Goal: Transaction & Acquisition: Purchase product/service

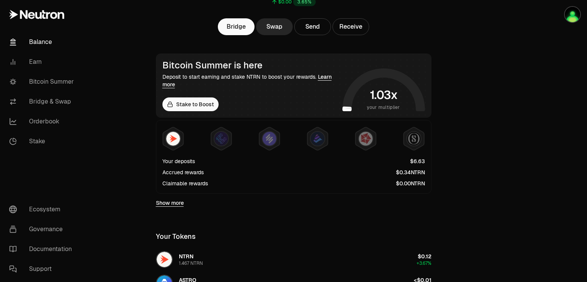
scroll to position [84, 0]
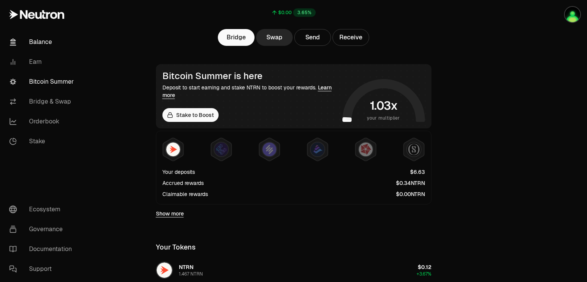
click at [52, 85] on link "Bitcoin Summer" at bounding box center [42, 82] width 79 height 20
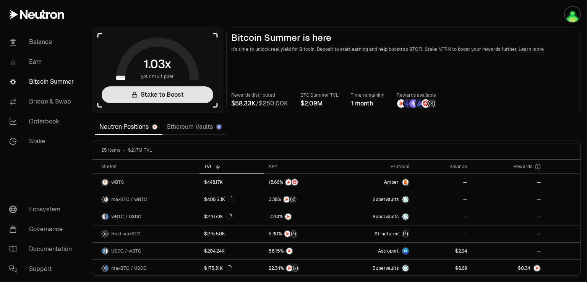
click at [159, 96] on link "Stake to Boost" at bounding box center [158, 94] width 112 height 17
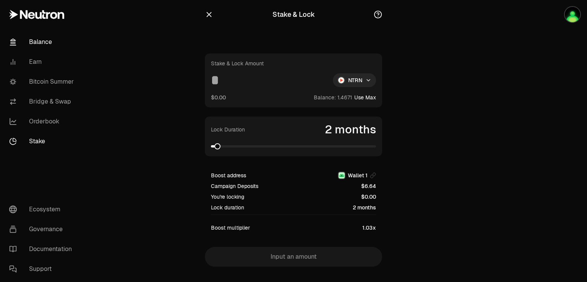
click at [41, 41] on link "Balance" at bounding box center [42, 42] width 79 height 20
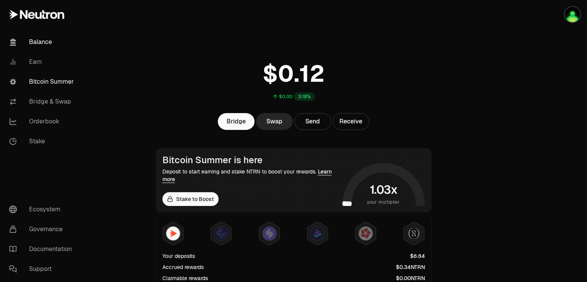
click at [55, 78] on link "Bitcoin Summer" at bounding box center [42, 82] width 79 height 20
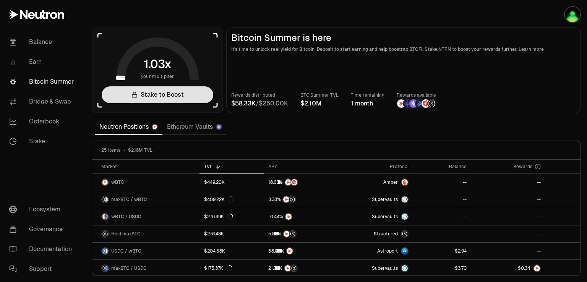
click at [172, 92] on link "Stake to Boost" at bounding box center [158, 94] width 112 height 17
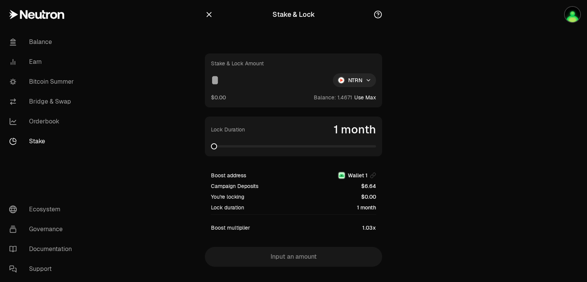
click at [211, 146] on span at bounding box center [214, 146] width 6 height 6
click at [246, 64] on div "Stake & Lock Amount" at bounding box center [237, 64] width 53 height 8
click at [52, 100] on link "Bridge & Swap" at bounding box center [42, 102] width 79 height 20
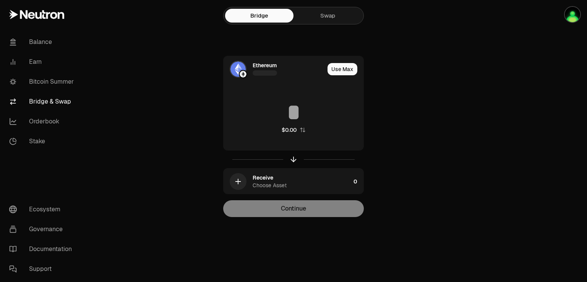
click at [326, 19] on link "Swap" at bounding box center [327, 16] width 68 height 14
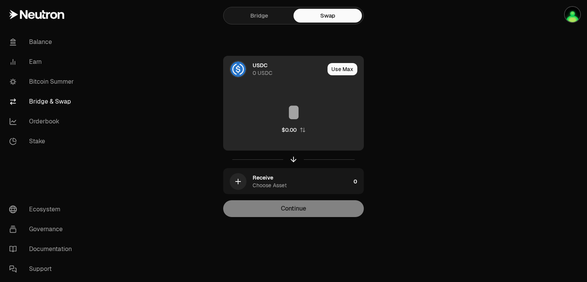
click at [260, 65] on div "USDC" at bounding box center [260, 66] width 15 height 8
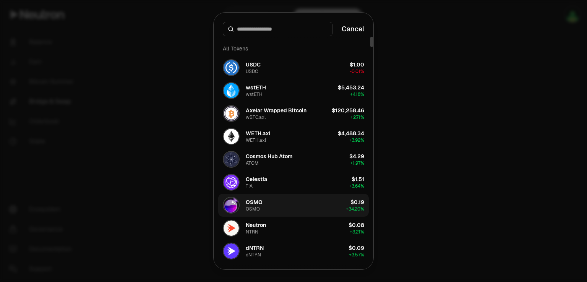
click at [260, 200] on div "OSMO" at bounding box center [254, 202] width 17 height 8
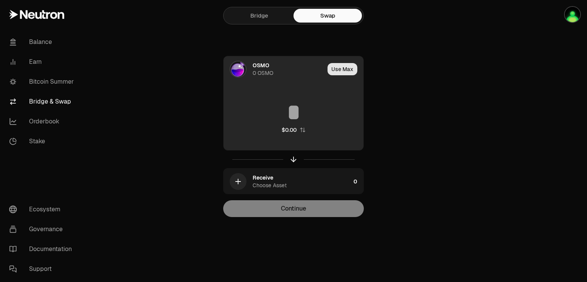
click at [349, 70] on button "Use Max" at bounding box center [343, 69] width 30 height 12
type input "*"
click at [251, 67] on div "OSMO 0 OSMO" at bounding box center [272, 69] width 96 height 26
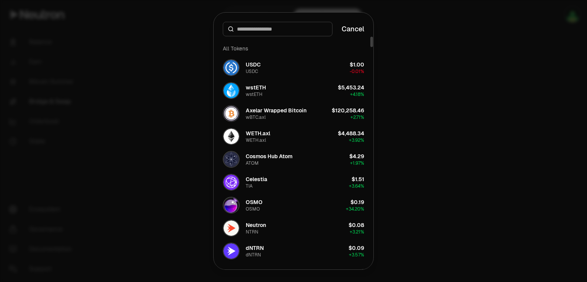
click at [469, 65] on div at bounding box center [293, 141] width 587 height 282
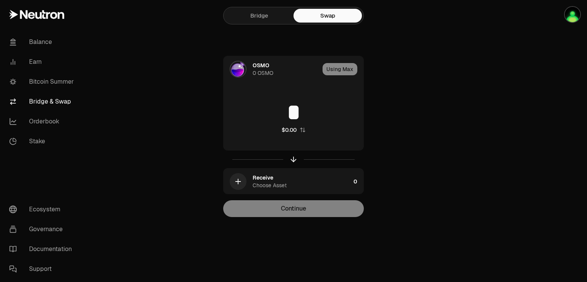
drag, startPoint x: 437, startPoint y: 0, endPoint x: 355, endPoint y: 52, distance: 97.5
click at [355, 52] on div "Bridge Swap OSMO 0 OSMO Using Max * $0.00 Receive Choose Asset 0 Continue" at bounding box center [293, 124] width 275 height 248
drag, startPoint x: 566, startPoint y: 0, endPoint x: 380, endPoint y: 34, distance: 188.8
click at [380, 34] on div "Bridge Swap OSMO 0 OSMO Using Max * $0.00 Receive Choose Asset 0 Continue" at bounding box center [293, 124] width 275 height 248
drag, startPoint x: 566, startPoint y: 0, endPoint x: 388, endPoint y: 36, distance: 181.0
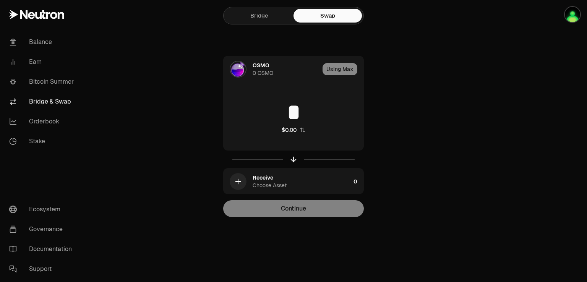
click at [388, 36] on div "Bridge Swap OSMO 0 OSMO Using Max * $0.00 Receive Choose Asset 0 Continue" at bounding box center [293, 124] width 275 height 248
click at [151, 58] on section "Bridge Swap OSMO 0 OSMO Using Max * $0.00 Receive Choose Asset 0 Continue" at bounding box center [294, 124] width 294 height 248
click at [564, 37] on div at bounding box center [544, 124] width 86 height 248
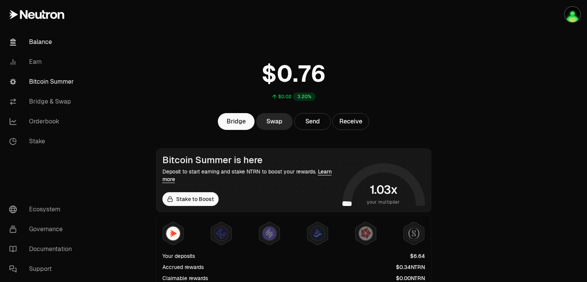
click at [54, 84] on link "Bitcoin Summer" at bounding box center [42, 82] width 79 height 20
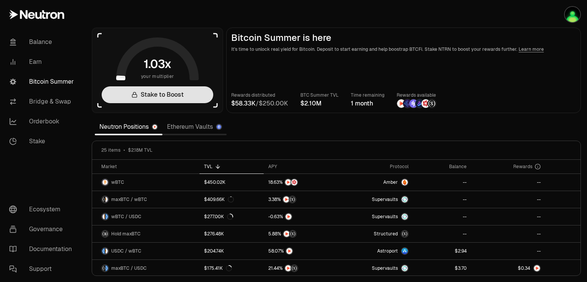
click at [162, 94] on link "Stake to Boost" at bounding box center [158, 94] width 112 height 17
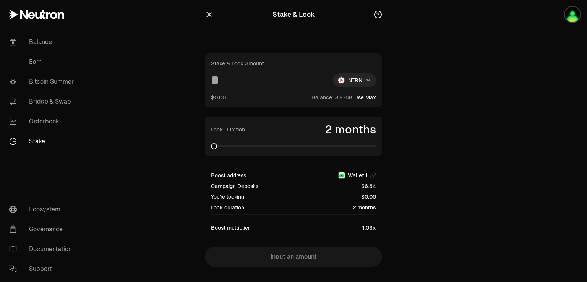
click at [221, 82] on input at bounding box center [269, 80] width 116 height 14
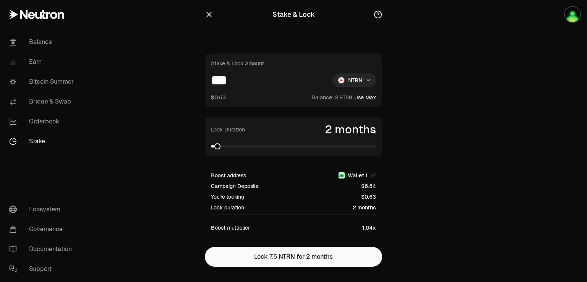
type input "***"
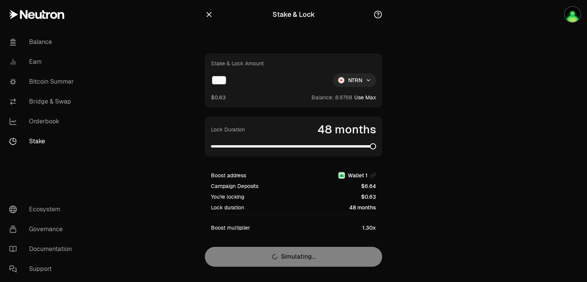
click at [376, 150] on span at bounding box center [293, 147] width 165 height 8
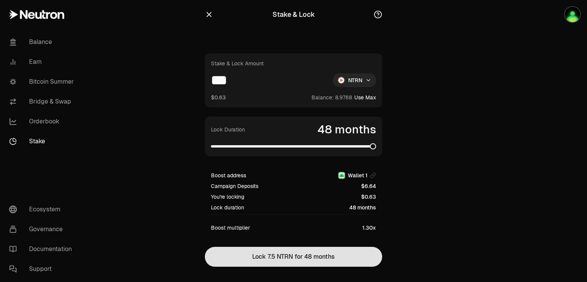
click at [287, 255] on button "Lock 7.5 NTRN for 48 months" at bounding box center [293, 257] width 177 height 20
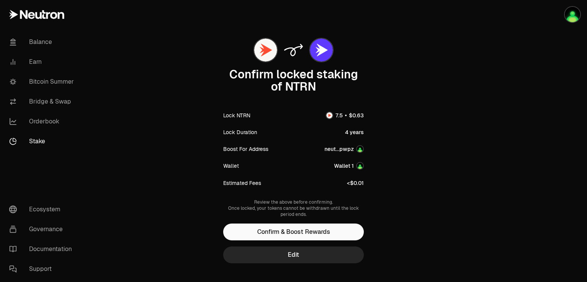
scroll to position [32, 0]
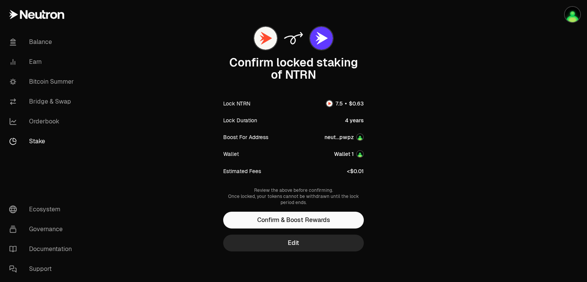
click at [302, 220] on button "Confirm & Boost Rewards" at bounding box center [293, 220] width 141 height 17
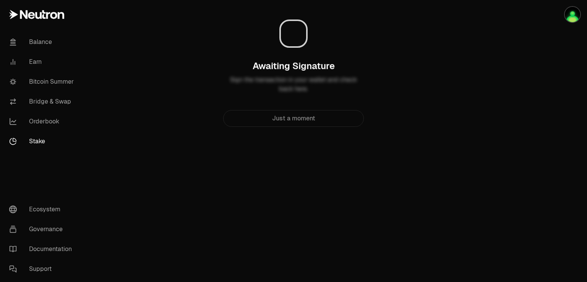
scroll to position [0, 0]
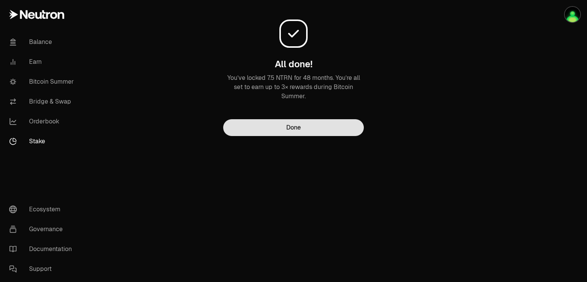
click at [284, 127] on button "Done" at bounding box center [293, 127] width 141 height 17
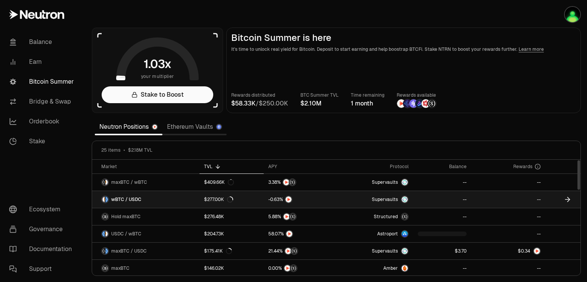
scroll to position [38, 0]
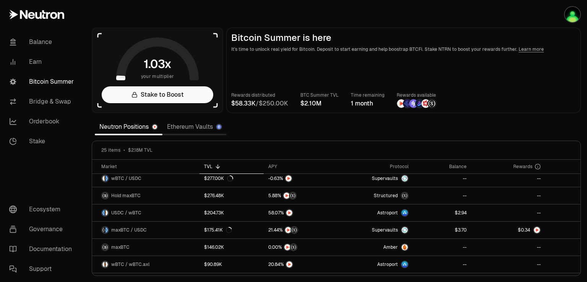
click at [561, 66] on main "Bitcoin Summer is here It's time to unlock real yield for Bitcoin. Deposit to s…" at bounding box center [403, 71] width 355 height 86
click at [202, 129] on link "Ethereum Vaults" at bounding box center [194, 126] width 64 height 15
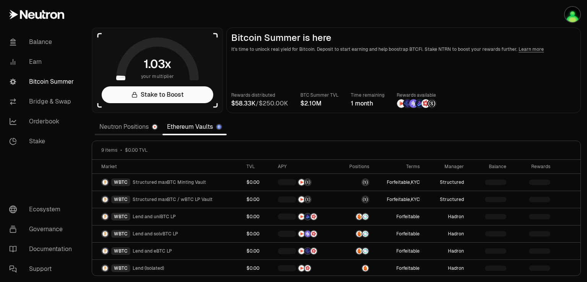
click at [139, 129] on link "Neutron Positions" at bounding box center [129, 126] width 68 height 15
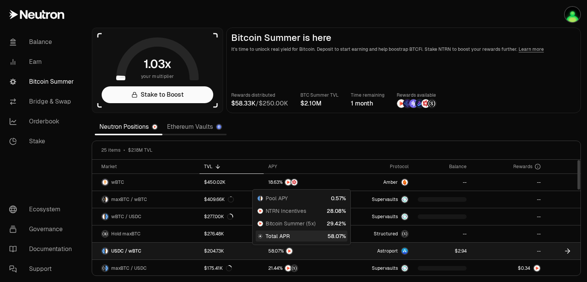
click at [328, 247] on div at bounding box center [300, 251] width 65 height 8
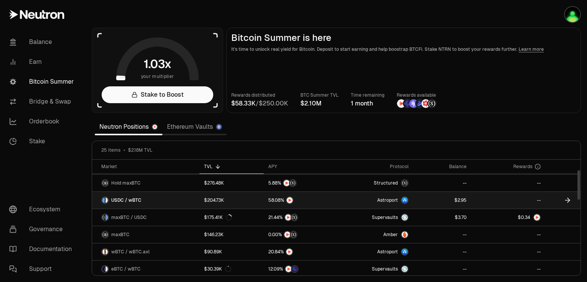
scroll to position [38, 0]
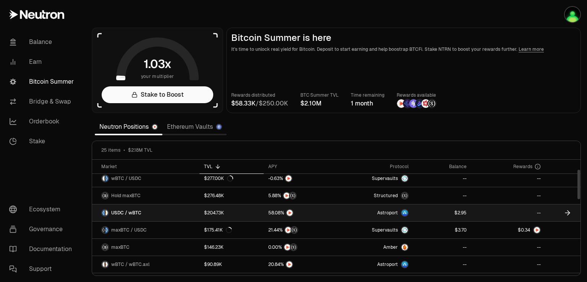
click at [182, 211] on link "USDC / wBTC" at bounding box center [145, 212] width 107 height 17
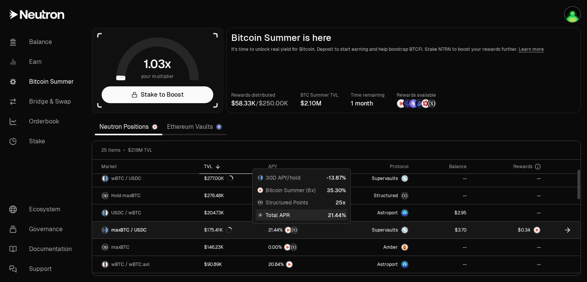
click at [325, 229] on div at bounding box center [300, 230] width 65 height 8
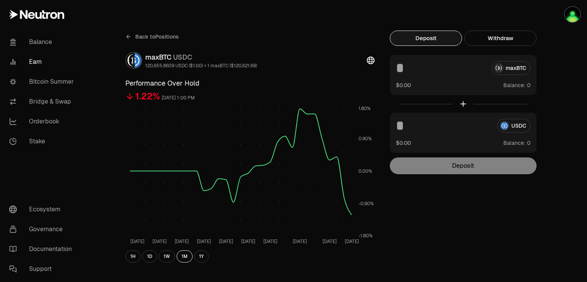
click at [429, 40] on button "Deposit" at bounding box center [426, 38] width 72 height 15
click at [452, 79] on div "maxBTC $0.00 Balance:" at bounding box center [463, 75] width 147 height 40
click at [492, 41] on button "Withdraw" at bounding box center [500, 38] width 72 height 15
click at [443, 39] on button "Deposit" at bounding box center [426, 38] width 72 height 15
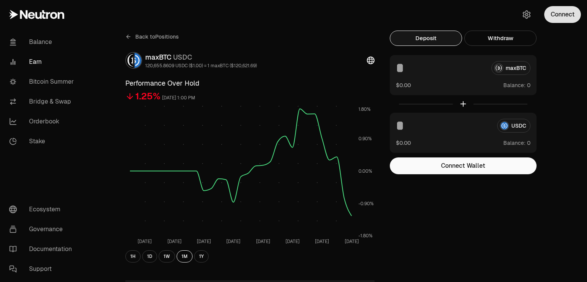
click at [558, 18] on button "Connect" at bounding box center [562, 14] width 37 height 17
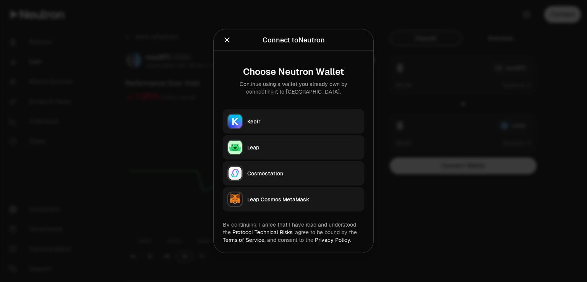
click at [275, 141] on button "Leap" at bounding box center [293, 147] width 141 height 24
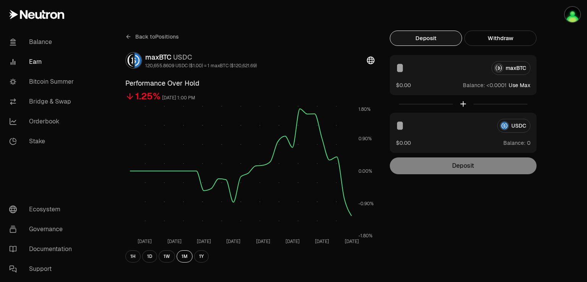
click at [521, 83] on button "Use Max" at bounding box center [520, 85] width 22 height 8
type input "**********"
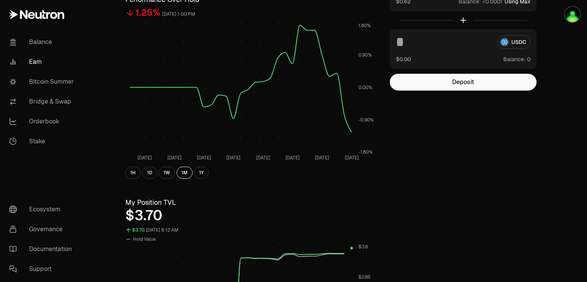
scroll to position [38, 0]
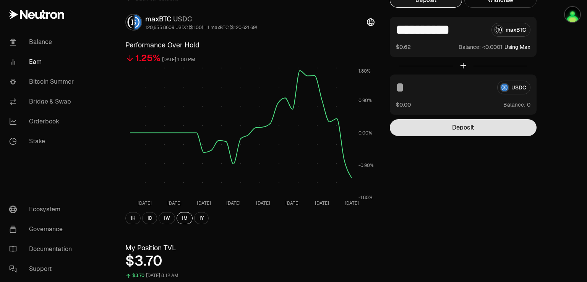
click at [467, 131] on button "Deposit" at bounding box center [463, 127] width 147 height 17
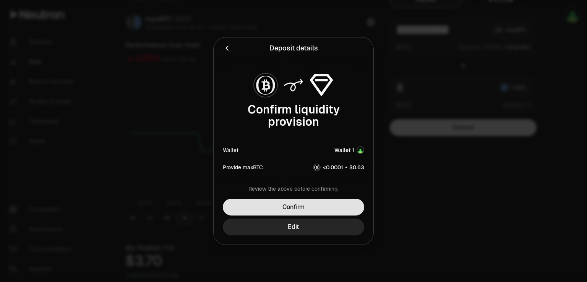
click at [307, 203] on button "Confirm" at bounding box center [293, 207] width 141 height 17
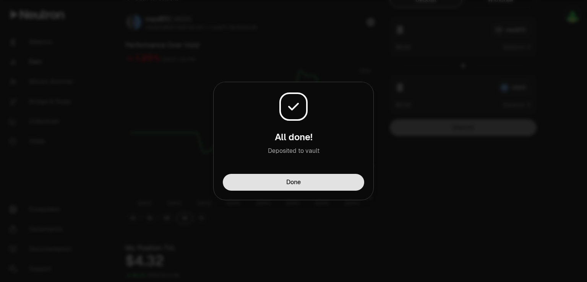
click at [324, 186] on button "Done" at bounding box center [293, 182] width 141 height 17
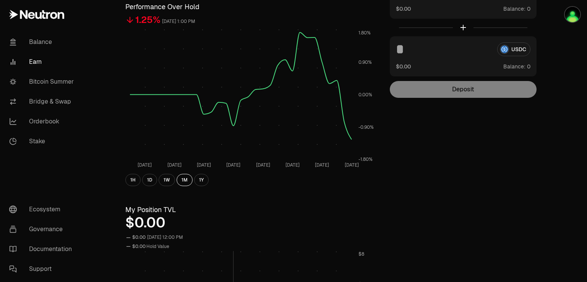
scroll to position [0, 0]
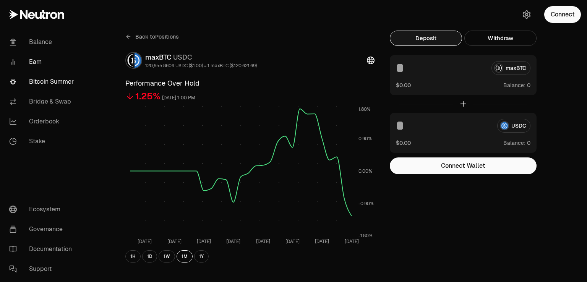
click at [52, 83] on link "Bitcoin Summer" at bounding box center [42, 82] width 79 height 20
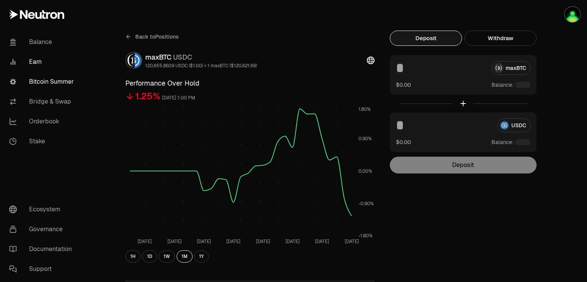
click at [46, 79] on link "Bitcoin Summer" at bounding box center [42, 82] width 79 height 20
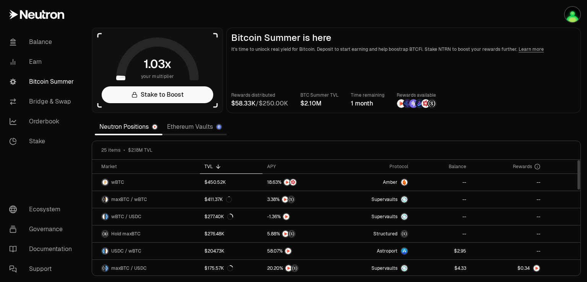
click at [172, 52] on icon at bounding box center [157, 58] width 83 height 43
click at [169, 103] on aside "your multiplier Stake to Boost" at bounding box center [157, 71] width 131 height 86
click at [169, 99] on link "Stake to Boost" at bounding box center [158, 94] width 112 height 17
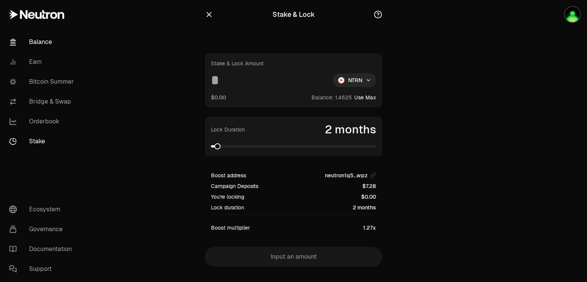
click at [37, 40] on link "Balance" at bounding box center [42, 42] width 79 height 20
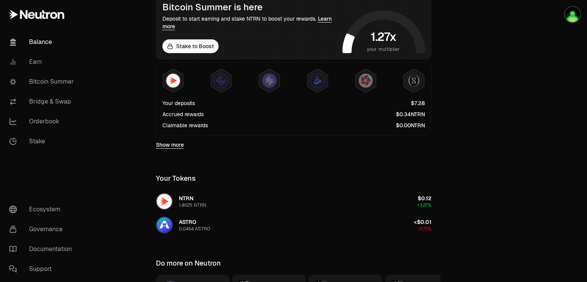
scroll to position [76, 0]
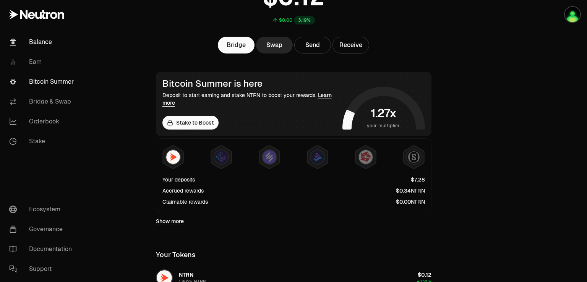
click at [43, 78] on link "Bitcoin Summer" at bounding box center [42, 82] width 79 height 20
